Goal: Task Accomplishment & Management: Complete application form

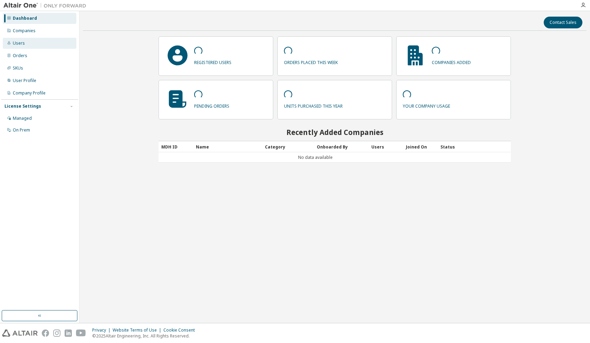
click at [15, 43] on div "Users" at bounding box center [19, 43] width 12 height 6
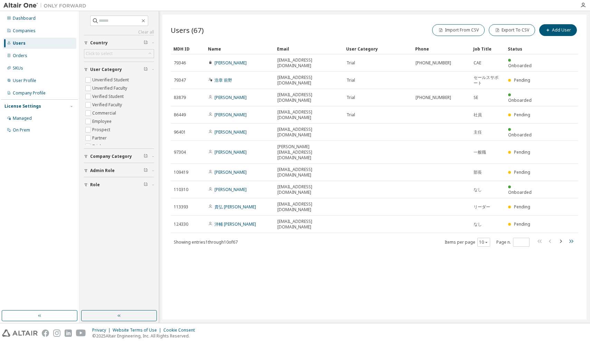
click at [570, 237] on icon "button" at bounding box center [571, 241] width 8 height 8
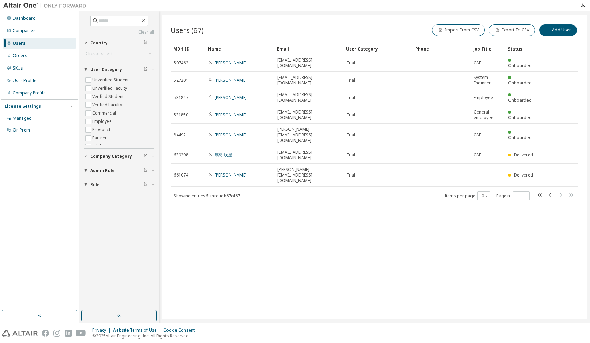
click at [570, 231] on div "Users (67) Import From CSV Export To CSV Add User Clear Load Save Save As Field…" at bounding box center [374, 167] width 424 height 305
click at [539, 190] on icon "button" at bounding box center [540, 194] width 8 height 8
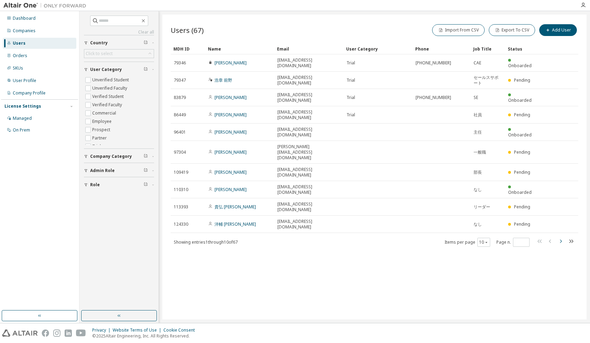
click at [558, 237] on icon "button" at bounding box center [561, 241] width 8 height 8
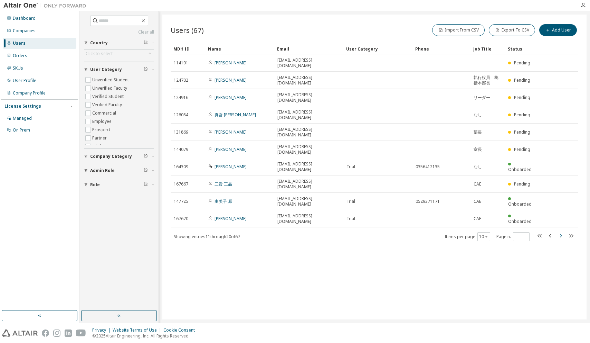
click at [558, 229] on div "Users (67) Import From CSV Export To CSV Add User Clear Load Save Save As Field…" at bounding box center [374, 167] width 424 height 305
click at [560, 231] on icon "button" at bounding box center [561, 235] width 8 height 8
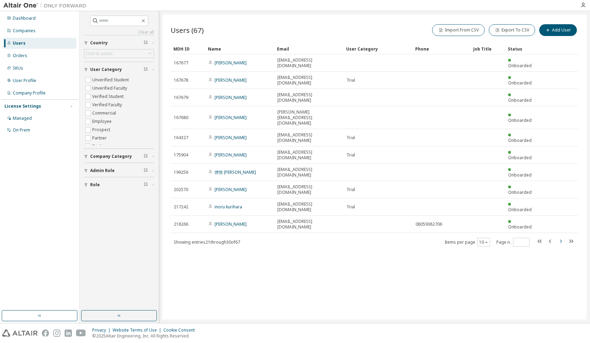
click at [561, 237] on icon "button" at bounding box center [561, 241] width 8 height 8
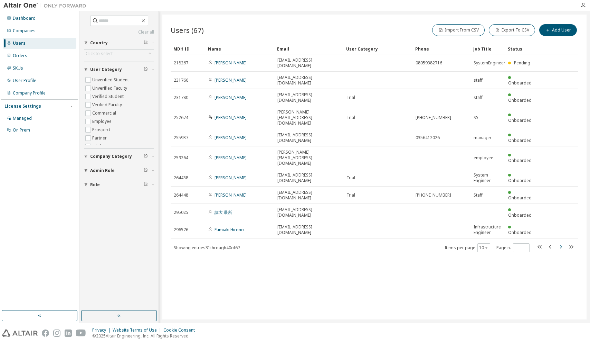
click at [561, 213] on div "MDH ID Name Email User Category Phone Job Title Status 218267 Tatsuy Kitano Tat…" at bounding box center [375, 147] width 408 height 209
click at [561, 242] on icon "button" at bounding box center [561, 246] width 8 height 8
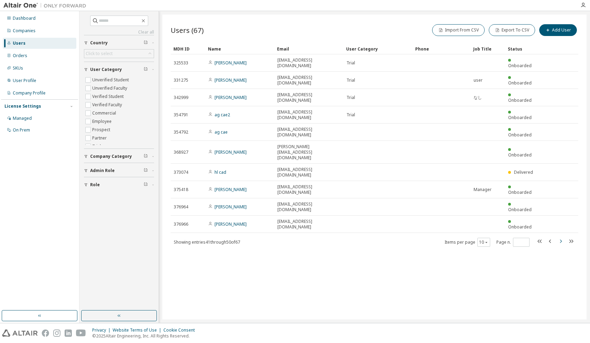
click at [561, 237] on icon "button" at bounding box center [561, 241] width 8 height 8
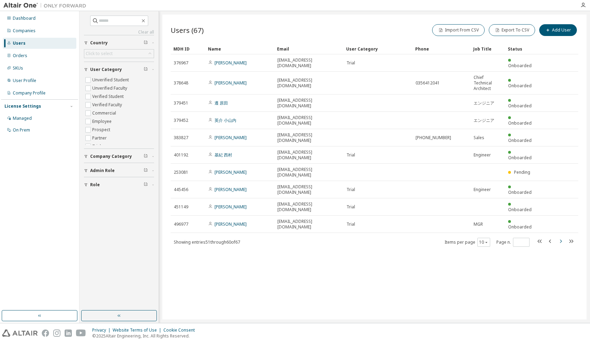
click at [561, 239] on icon "button" at bounding box center [561, 240] width 2 height 3
type input "*"
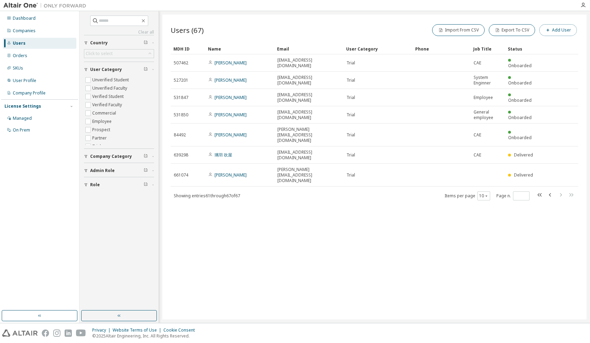
click at [564, 30] on button "Add User" at bounding box center [559, 30] width 38 height 12
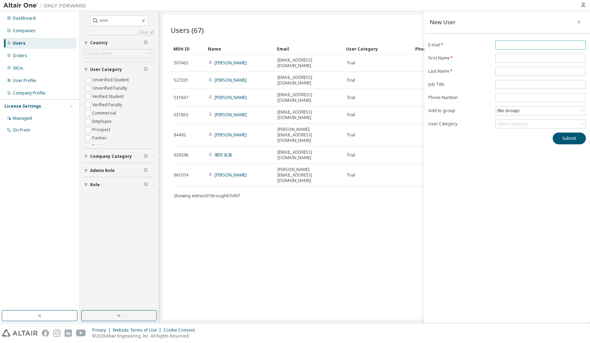
click at [502, 45] on input "email" at bounding box center [540, 45] width 87 height 6
paste input "**********"
type input "**********"
click at [508, 58] on input "text" at bounding box center [540, 58] width 87 height 6
paste input "**"
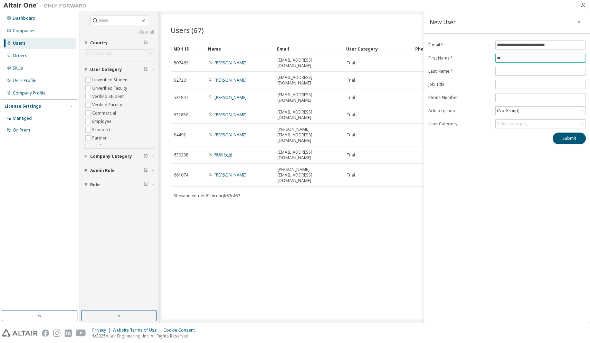
type input "**"
click at [507, 72] on input "text" at bounding box center [540, 71] width 87 height 6
paste input "**"
type input "**"
click at [500, 86] on input "text" at bounding box center [540, 85] width 87 height 6
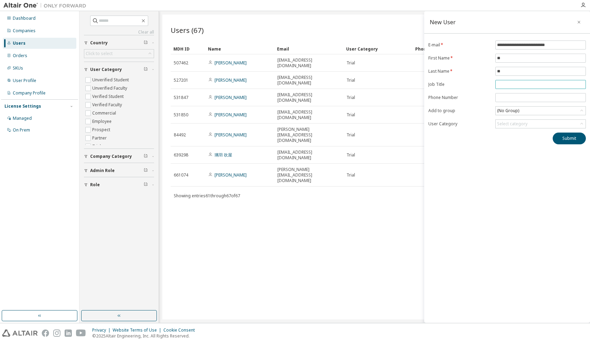
type input "*"
type input "***"
click at [515, 124] on div "Select category" at bounding box center [512, 124] width 30 height 6
click at [542, 162] on li "Trial" at bounding box center [540, 161] width 88 height 9
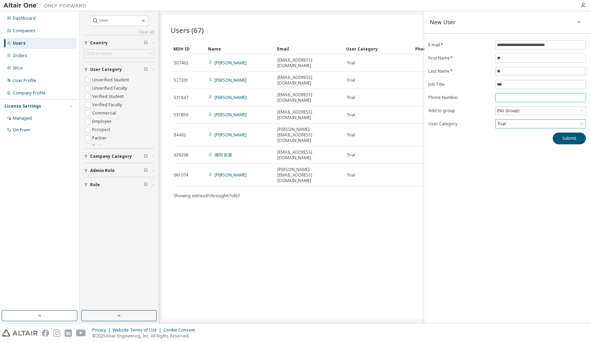
click at [502, 98] on input "tel" at bounding box center [540, 98] width 87 height 6
paste input "**********"
type input "**********"
click at [582, 112] on icon at bounding box center [582, 110] width 7 height 7
click at [514, 206] on div "**********" at bounding box center [507, 166] width 166 height 311
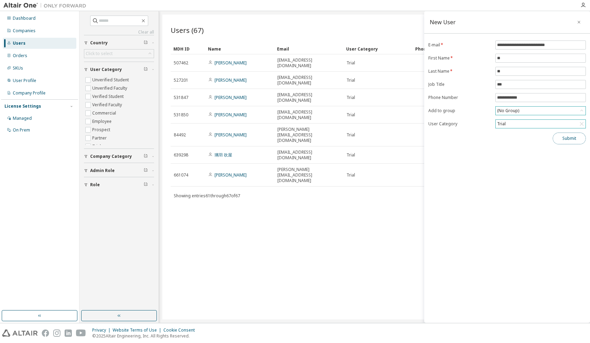
click at [564, 141] on button "Submit" at bounding box center [569, 138] width 33 height 12
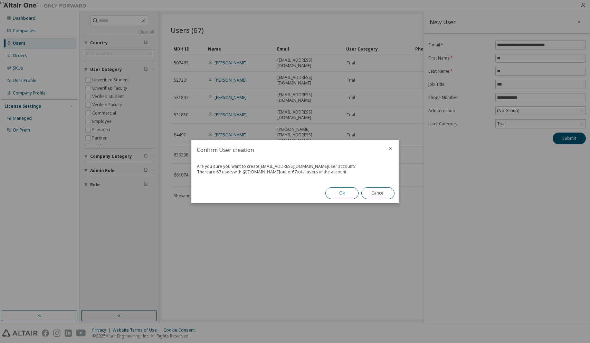
click at [342, 195] on button "Ok" at bounding box center [342, 193] width 33 height 12
click at [382, 195] on button "Close" at bounding box center [378, 193] width 33 height 12
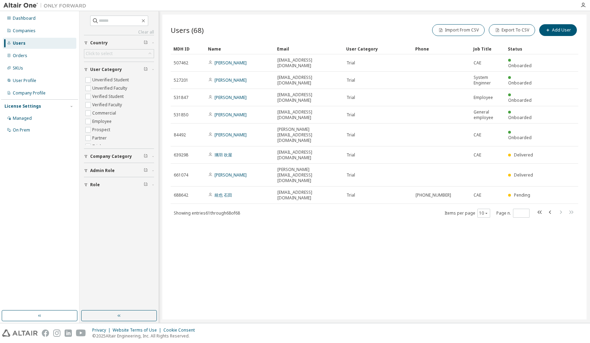
click at [540, 208] on icon "button" at bounding box center [540, 212] width 8 height 8
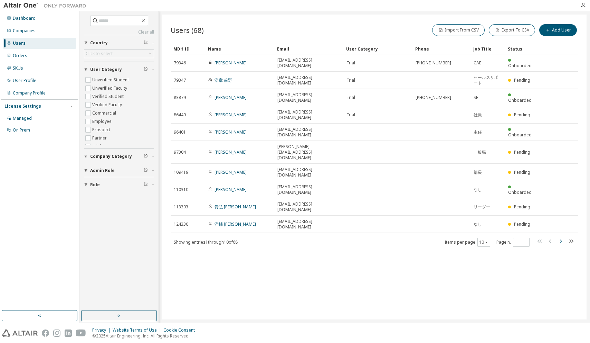
click at [559, 237] on icon "button" at bounding box center [561, 241] width 8 height 8
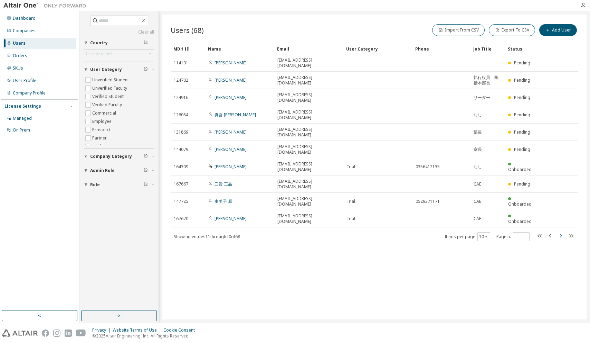
click at [559, 231] on icon "button" at bounding box center [561, 235] width 8 height 8
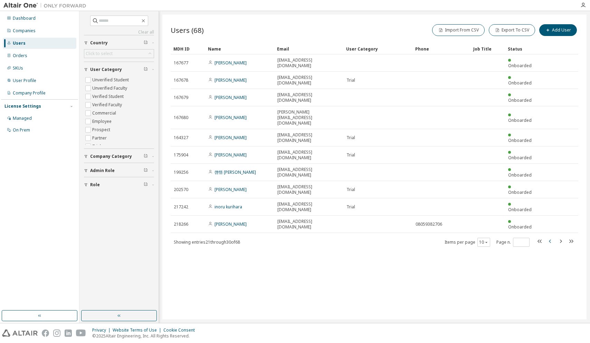
click at [549, 237] on icon "button" at bounding box center [550, 241] width 8 height 8
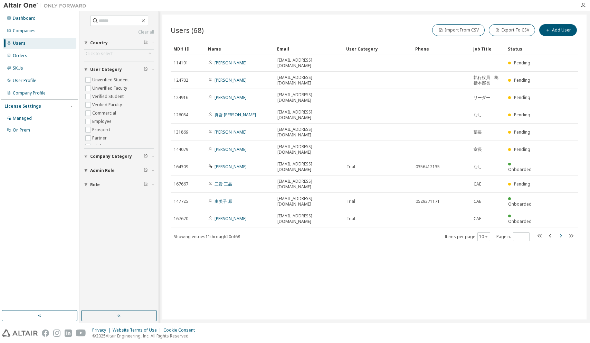
click at [561, 231] on icon "button" at bounding box center [561, 235] width 8 height 8
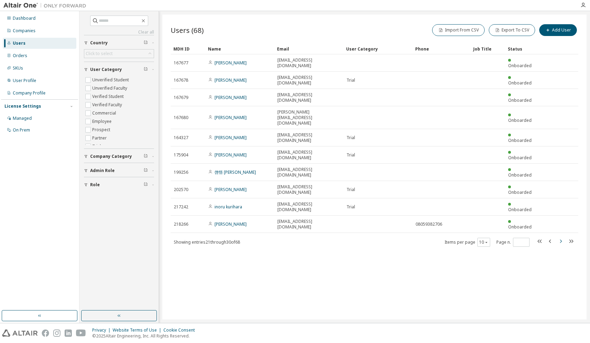
click at [562, 237] on icon "button" at bounding box center [561, 241] width 8 height 8
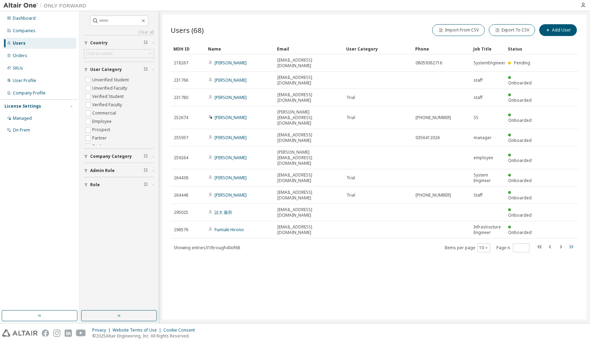
click at [568, 242] on icon "button" at bounding box center [571, 246] width 8 height 8
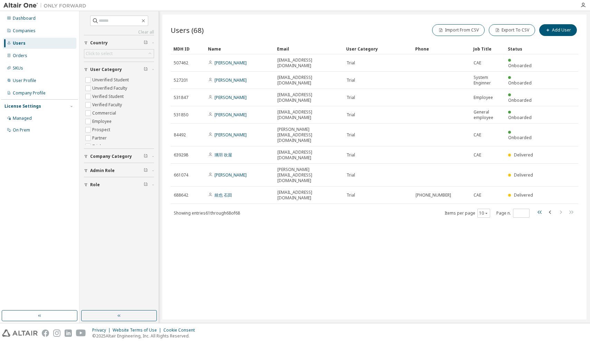
click at [538, 208] on icon "button" at bounding box center [540, 212] width 8 height 8
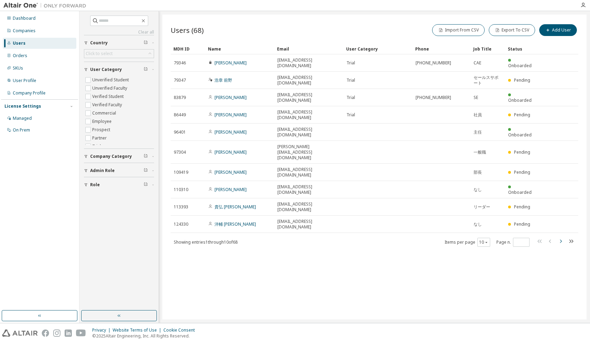
click at [562, 239] on icon "button" at bounding box center [561, 240] width 2 height 3
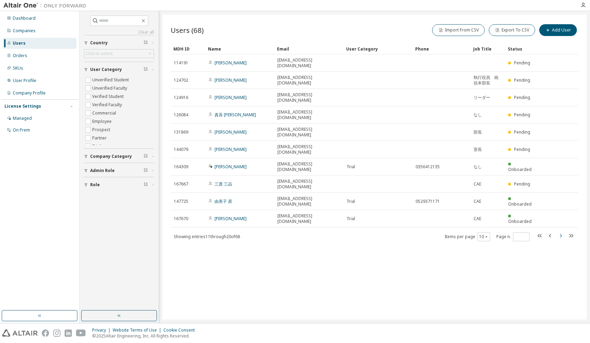
click at [559, 231] on icon "button" at bounding box center [561, 235] width 8 height 8
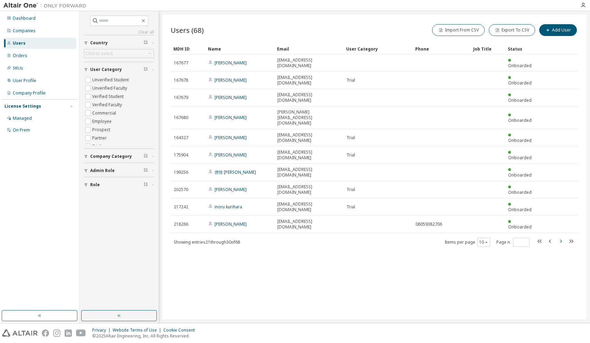
click at [559, 237] on icon "button" at bounding box center [561, 241] width 8 height 8
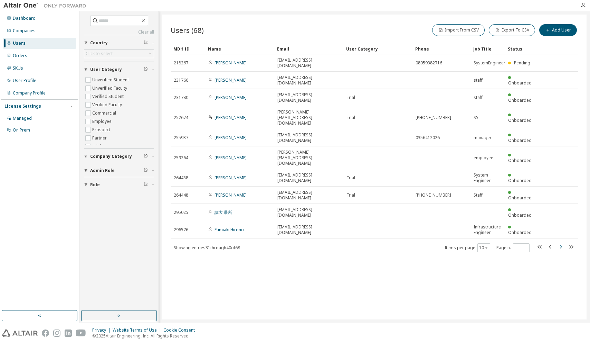
click at [560, 242] on icon "button" at bounding box center [561, 246] width 8 height 8
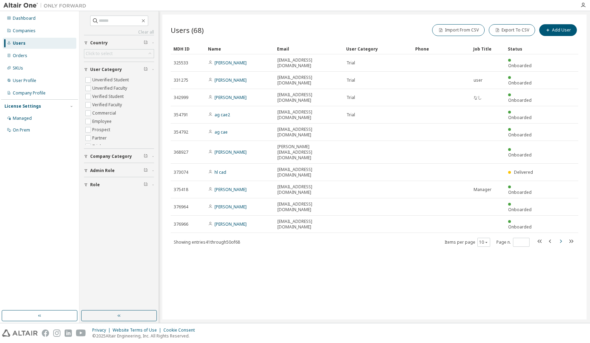
click at [560, 237] on icon "button" at bounding box center [561, 241] width 8 height 8
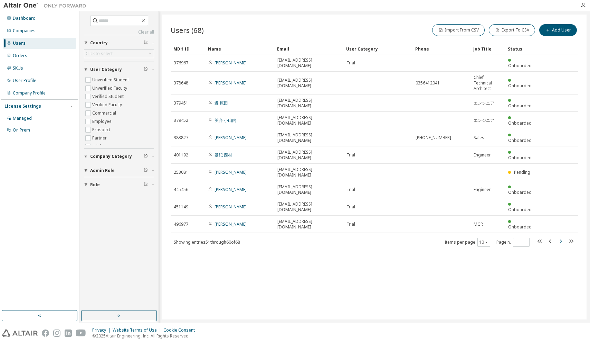
click at [561, 237] on icon "button" at bounding box center [561, 241] width 8 height 8
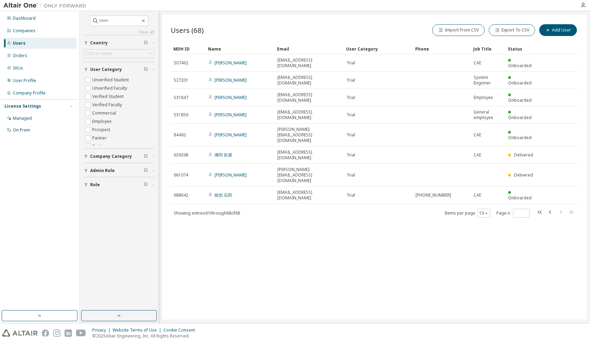
click at [540, 208] on icon "button" at bounding box center [540, 212] width 8 height 8
type input "*"
